Goal: Information Seeking & Learning: Understand process/instructions

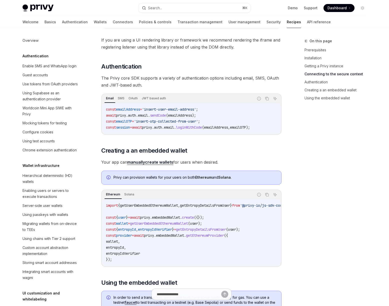
scroll to position [574, 0]
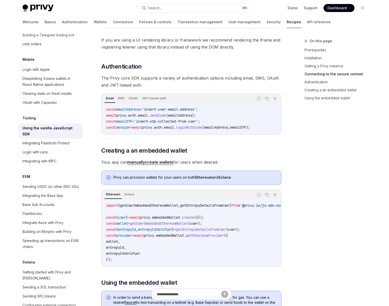
click at [300, 241] on div "On this page Prerequisites Installation Getting a Privy instance Connecting to …" at bounding box center [333, 172] width 76 height 268
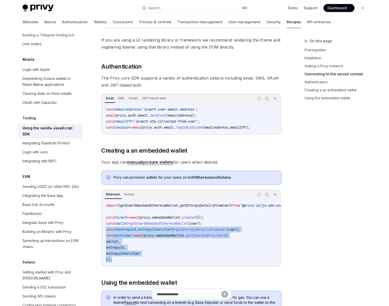
drag, startPoint x: 123, startPoint y: 261, endPoint x: 104, endPoint y: 231, distance: 36.2
click at [104, 231] on div "import { getUserEmbeddedEthereumWallet , getEntropyDetailsFromUser } from '@pri…" at bounding box center [191, 232] width 179 height 67
copy code "const { entropyId , entropyIdVerifier } = getEntropyDetailsFromUser ( user ); c…"
click at [106, 223] on span "const" at bounding box center [111, 223] width 10 height 5
copy code "const wallet = getUserEmbeddedEthereumWallet ( user ); const { entropyId , entr…"
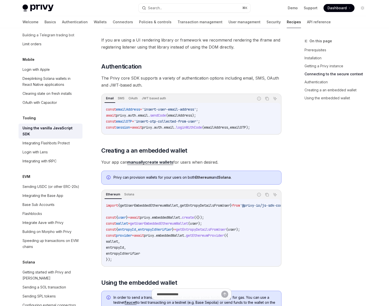
click at [321, 170] on div "On this page Prerequisites Installation Getting a Privy instance Connecting to …" at bounding box center [333, 172] width 76 height 268
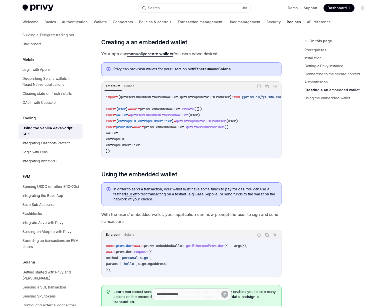
scroll to position [566, 0]
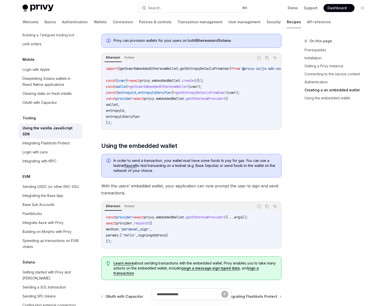
click at [312, 155] on div "On this page Prerequisites Installation Getting a Privy instance Connecting to …" at bounding box center [333, 172] width 76 height 268
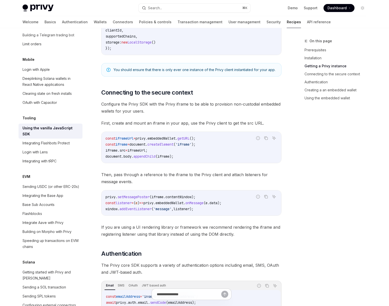
scroll to position [222, 0]
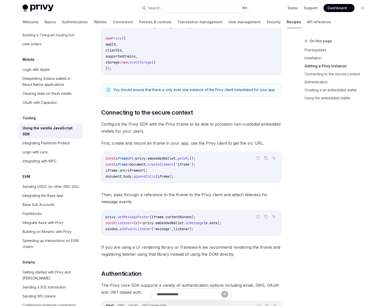
click at [217, 164] on code "const iframeUrl = privy . embeddedWallet . getURL (); const iframe = document .…" at bounding box center [192, 167] width 172 height 24
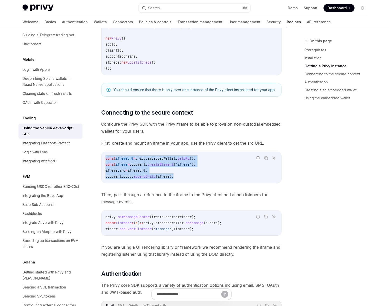
drag, startPoint x: 176, startPoint y: 174, endPoint x: 105, endPoint y: 159, distance: 72.6
click at [105, 159] on div "const iframeUrl = privy . embeddedWallet . getURL (); const iframe = document .…" at bounding box center [192, 167] width 180 height 31
copy code "const iframeUrl = privy . embeddedWallet . getURL (); const iframe = document .…"
click at [177, 172] on code "const iframeUrl = privy . embeddedWallet . getURL (); const iframe = document .…" at bounding box center [192, 167] width 172 height 24
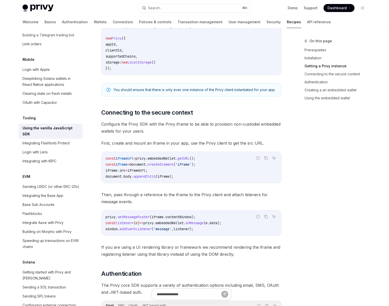
click at [202, 251] on span "If you are using a UI rendering library or framework we recommend rendering the…" at bounding box center [191, 251] width 180 height 14
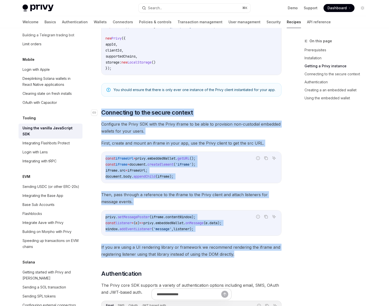
drag, startPoint x: 255, startPoint y: 256, endPoint x: 102, endPoint y: 114, distance: 208.8
click at [102, 114] on div "The @privy-io/js-sdk-core library is a vanilla JavaScript library, intended for…" at bounding box center [191, 232] width 180 height 783
copy div "Connecting to the secure context Configure the Privy SDK with the Privy iframe …"
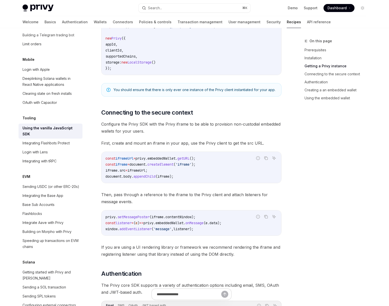
click at [188, 172] on code "const iframeUrl = privy . embeddedWallet . getURL (); const iframe = document .…" at bounding box center [192, 167] width 172 height 24
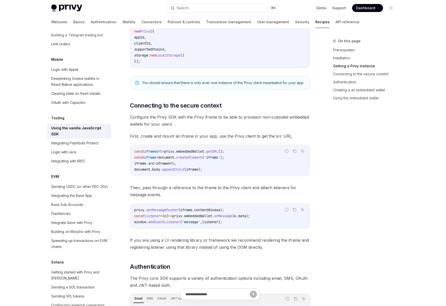
scroll to position [230, 0]
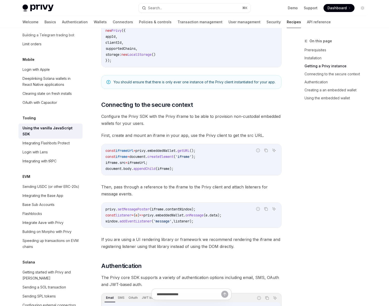
click at [342, 10] on span "Dashboard" at bounding box center [337, 8] width 19 height 5
type textarea "*"
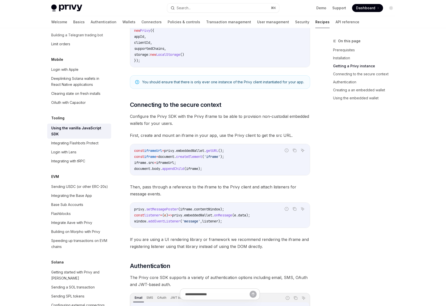
scroll to position [0, 0]
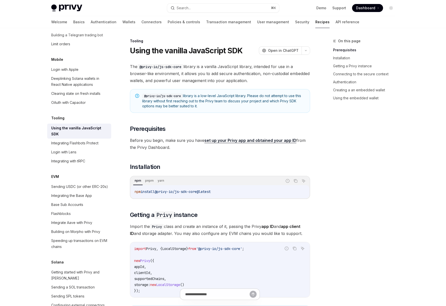
click at [367, 172] on div "On this page Prerequisites Installation Getting a Privy instance Connecting to …" at bounding box center [361, 172] width 76 height 268
click at [199, 7] on button "Search... ⌘ K" at bounding box center [223, 8] width 112 height 9
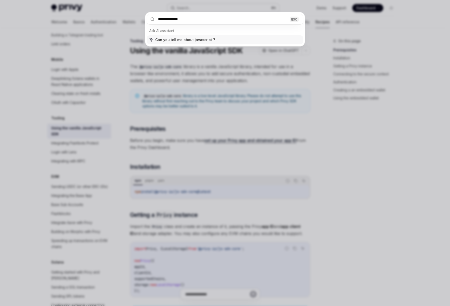
type input "**********"
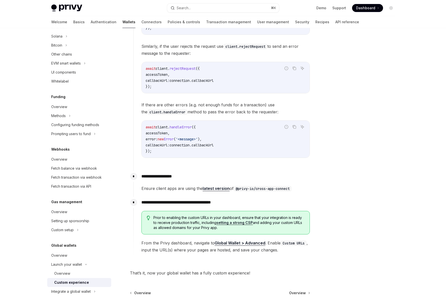
scroll to position [808, 0]
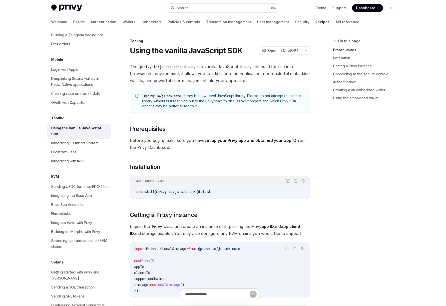
click at [217, 6] on button "Search... ⌘ K" at bounding box center [223, 8] width 112 height 9
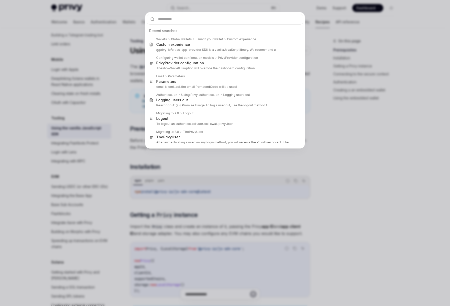
click at [354, 183] on div "Recent searches Wallets Global wallets Launch your wallet Custom experience Cus…" at bounding box center [225, 153] width 450 height 306
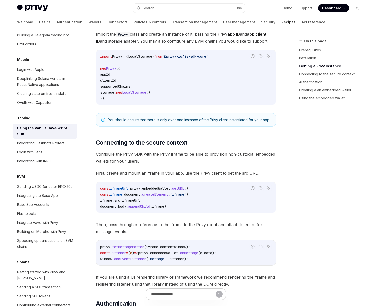
scroll to position [222, 0]
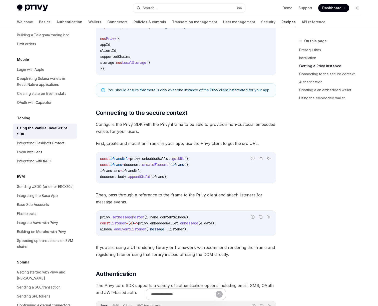
click at [181, 208] on div "The @privy-io/js-sdk-core library is a vanilla JavaScript library, intended for…" at bounding box center [186, 232] width 180 height 783
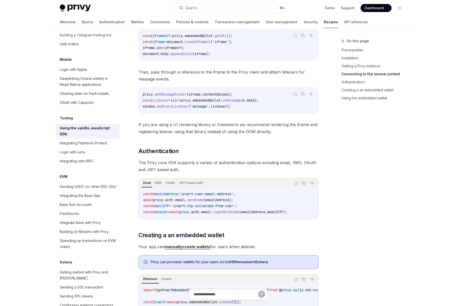
scroll to position [349, 0]
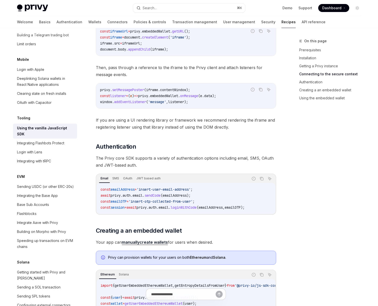
click at [286, 174] on div "On this page Prerequisites Installation Getting a Privy instance Connecting to …" at bounding box center [189, 128] width 352 height 899
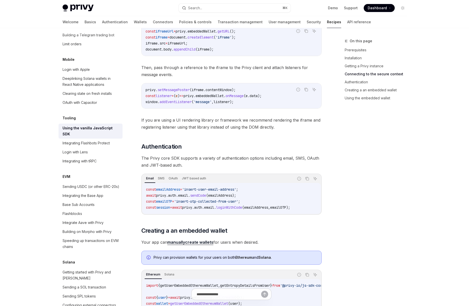
type textarea "*"
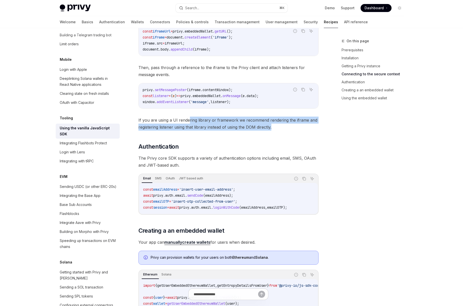
drag, startPoint x: 188, startPoint y: 122, endPoint x: 281, endPoint y: 129, distance: 93.8
click at [281, 129] on span "If you are using a UI rendering library or framework we recommend rendering the…" at bounding box center [229, 124] width 180 height 14
click at [292, 128] on span "If you are using a UI rendering library or framework we recommend rendering the…" at bounding box center [229, 124] width 180 height 14
drag, startPoint x: 289, startPoint y: 126, endPoint x: 213, endPoint y: 119, distance: 75.9
click at [213, 119] on span "If you are using a UI rendering library or framework we recommend rendering the…" at bounding box center [229, 124] width 180 height 14
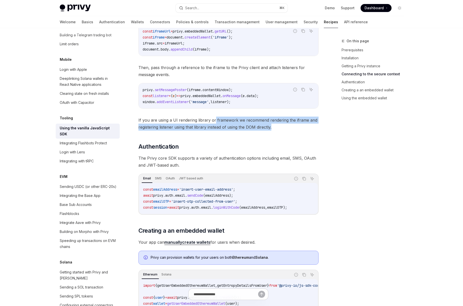
click at [272, 125] on span "If you are using a UI rendering library or framework we recommend rendering the…" at bounding box center [229, 124] width 180 height 14
drag, startPoint x: 278, startPoint y: 125, endPoint x: 156, endPoint y: 122, distance: 122.1
click at [143, 121] on span "If you are using a UI rendering library or framework we recommend rendering the…" at bounding box center [229, 124] width 180 height 14
click at [269, 127] on span "If you are using a UI rendering library or framework we recommend rendering the…" at bounding box center [229, 124] width 180 height 14
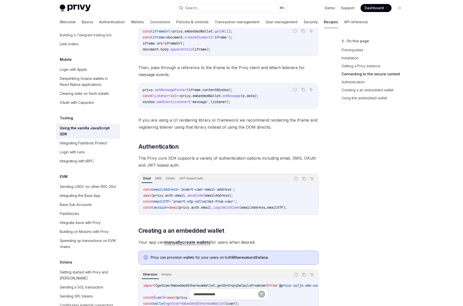
drag, startPoint x: 374, startPoint y: 228, endPoint x: 331, endPoint y: 248, distance: 47.7
click at [374, 228] on div "On this page Prerequisites Installation Getting a Privy instance Connecting to …" at bounding box center [370, 172] width 76 height 268
click at [211, 103] on span "," at bounding box center [210, 102] width 2 height 5
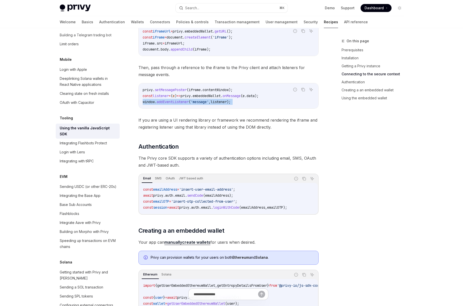
copy div "window . addEventListener ( 'message' , listener );"
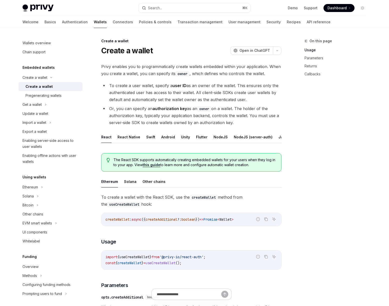
click at [322, 204] on div "On this page Usage Parameters Returns Callbacks" at bounding box center [333, 172] width 76 height 268
click at [329, 181] on div "On this page Usage Parameters Returns Callbacks" at bounding box center [333, 172] width 76 height 268
